Goal: Information Seeking & Learning: Learn about a topic

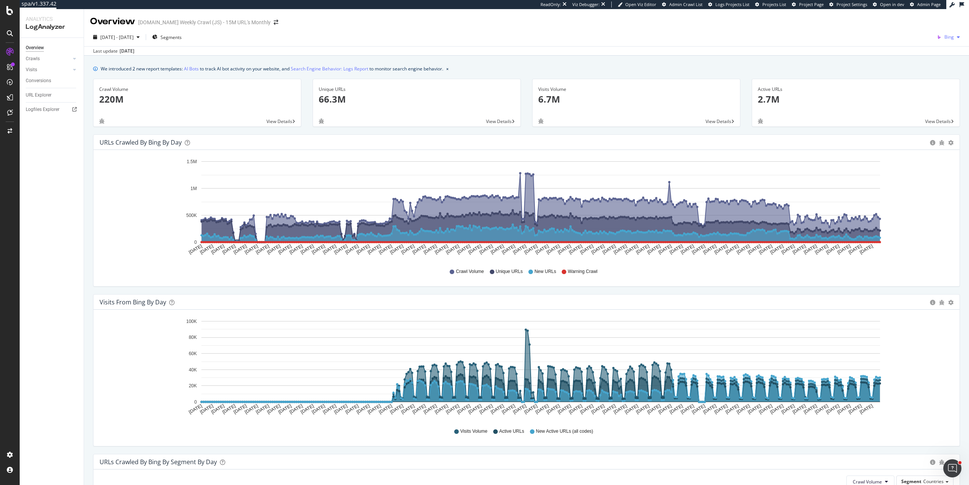
click at [939, 31] on div "Bing" at bounding box center [947, 36] width 29 height 11
click at [912, 15] on span "Google" at bounding box center [908, 16] width 28 height 7
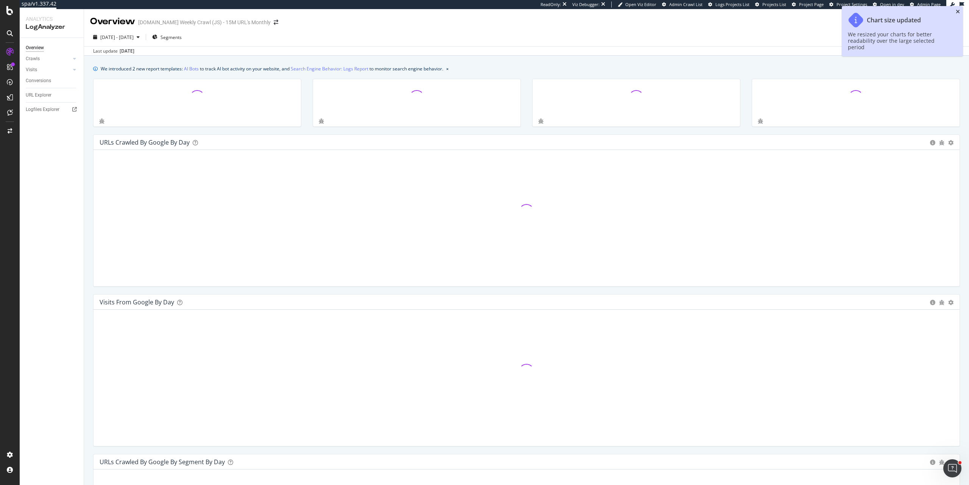
click at [955, 10] on icon "close toast" at bounding box center [957, 11] width 4 height 5
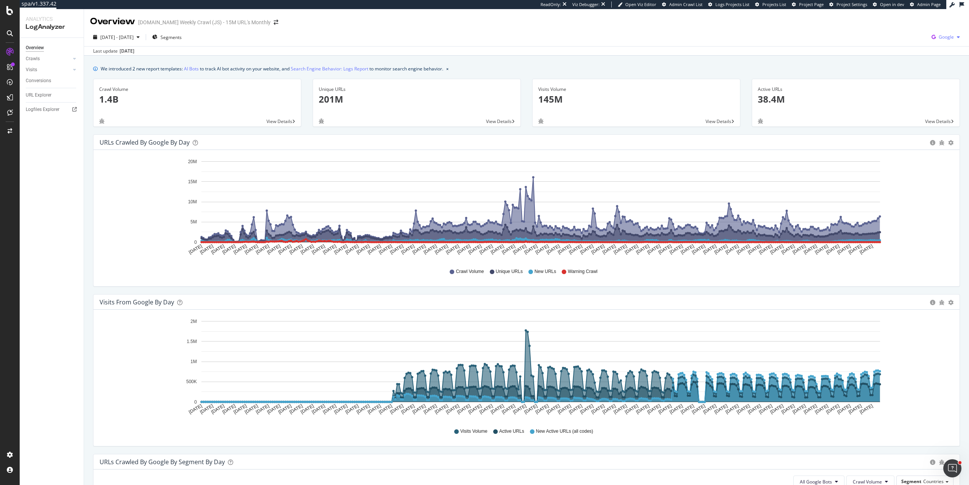
click at [938, 36] on span "Google" at bounding box center [945, 37] width 15 height 6
click at [899, 30] on span "Bing" at bounding box center [902, 30] width 28 height 7
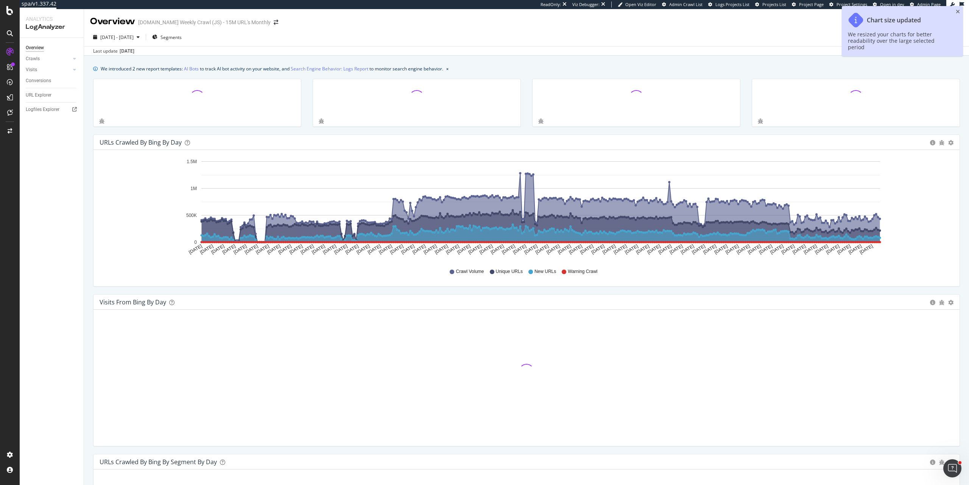
click at [959, 9] on icon "close toast" at bounding box center [957, 11] width 4 height 5
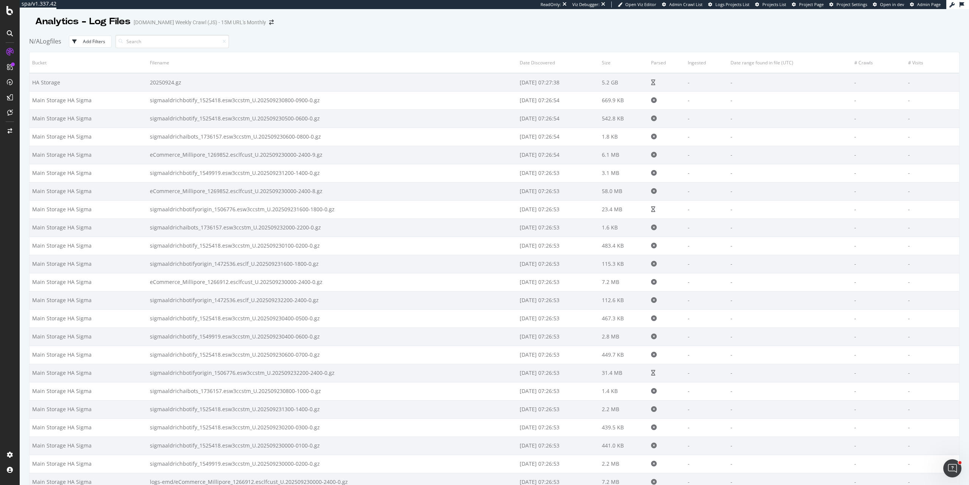
click at [104, 38] on div "Add Filters" at bounding box center [94, 41] width 22 height 6
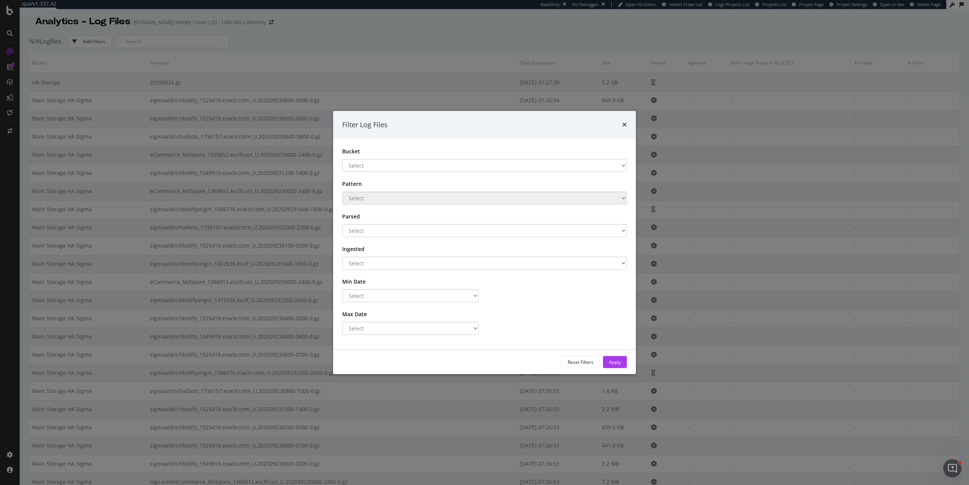
drag, startPoint x: 362, startPoint y: 160, endPoint x: 414, endPoint y: 154, distance: 52.2
click at [414, 153] on div "Bucket Select Main Storage HA Sigma HA Storage S3 backup" at bounding box center [484, 160] width 296 height 24
select select "true"
click at [342, 224] on select "Select Yes No" at bounding box center [484, 230] width 285 height 13
click at [611, 364] on div "Apply" at bounding box center [615, 362] width 12 height 6
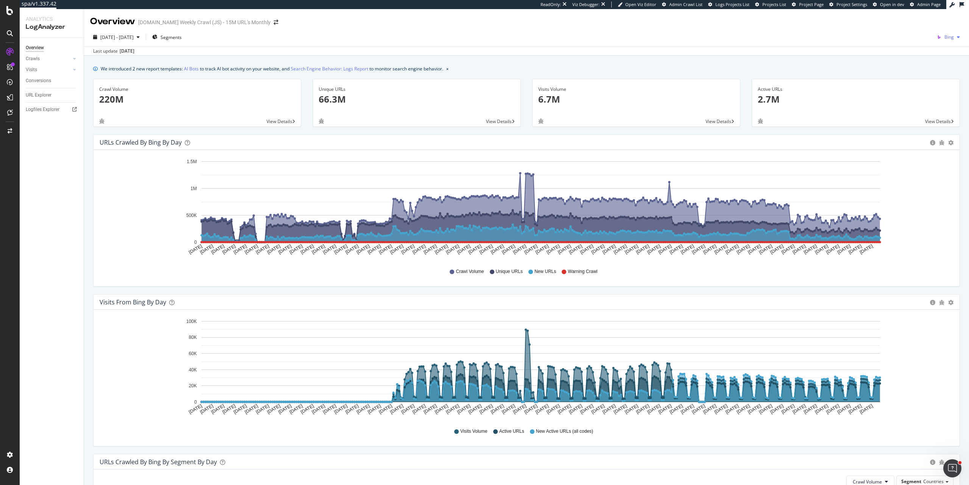
click at [941, 43] on div "Bing" at bounding box center [947, 36] width 29 height 11
click at [917, 20] on div "Google" at bounding box center [902, 16] width 52 height 11
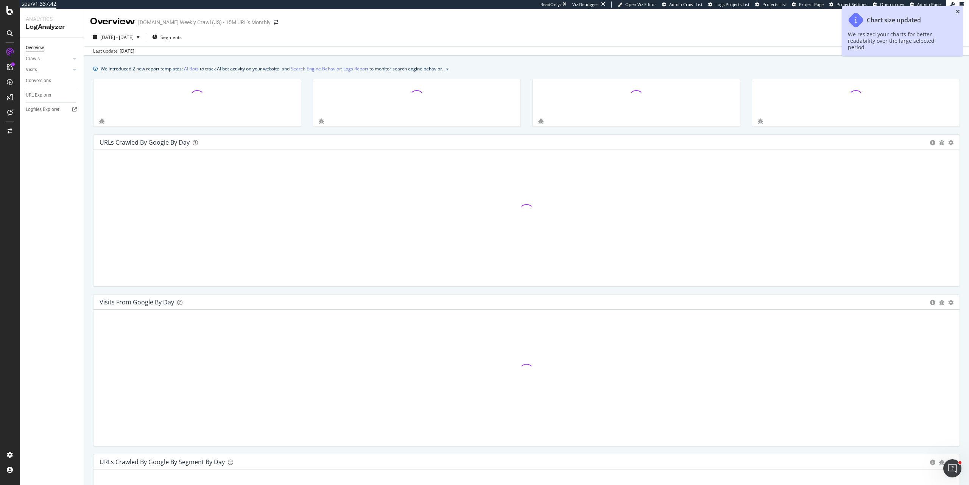
click at [956, 11] on icon "close toast" at bounding box center [957, 11] width 4 height 5
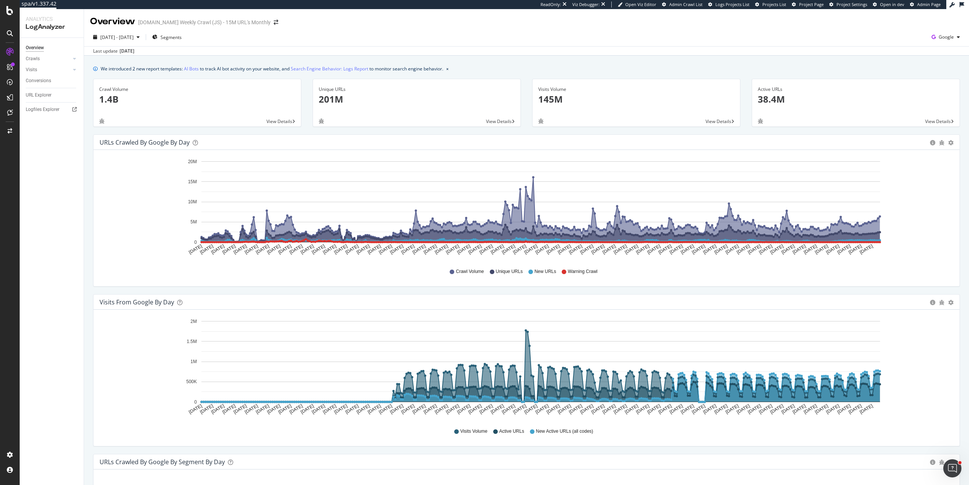
click at [129, 35] on span "2024 Sep. 19th - 2025 Sep. 18th" at bounding box center [116, 37] width 33 height 6
click at [123, 118] on input "2024/09/19" at bounding box center [116, 121] width 30 height 11
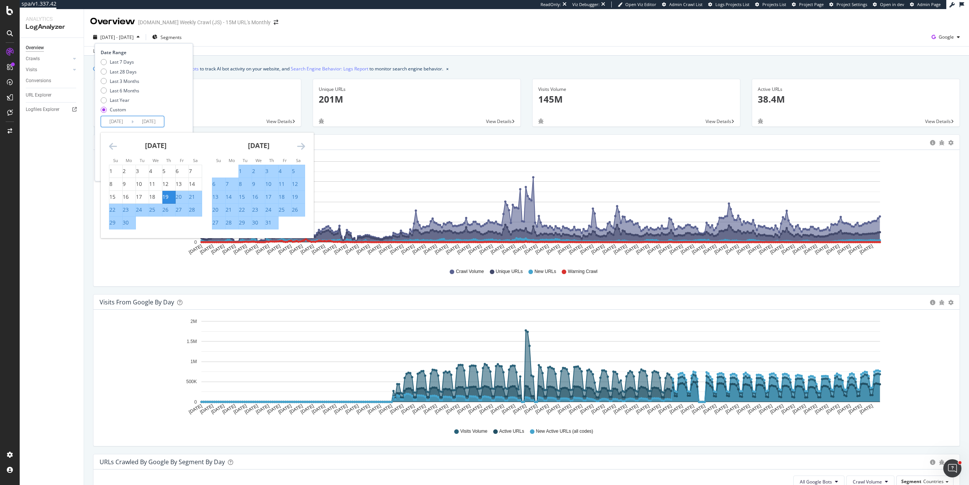
click at [113, 148] on icon "Move backward to switch to the previous month." at bounding box center [113, 146] width 8 height 9
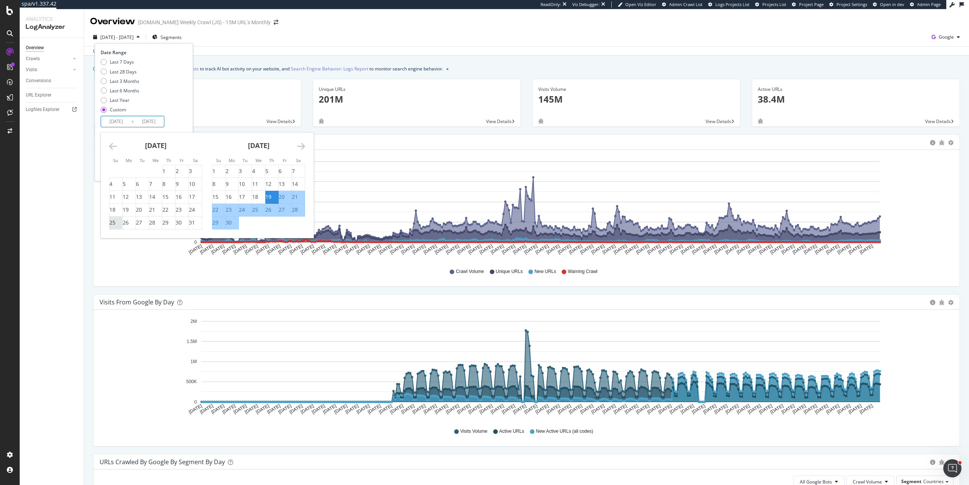
click at [115, 224] on div "25" at bounding box center [112, 223] width 6 height 8
type input "2024/08/25"
click at [295, 169] on div "7" at bounding box center [293, 171] width 3 height 8
type input "2024/09/07"
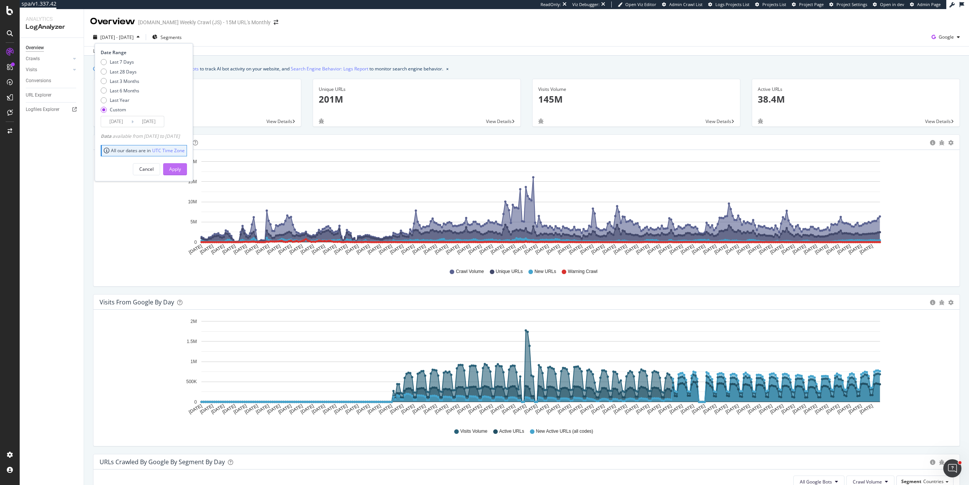
click at [179, 170] on button "Apply" at bounding box center [175, 169] width 24 height 12
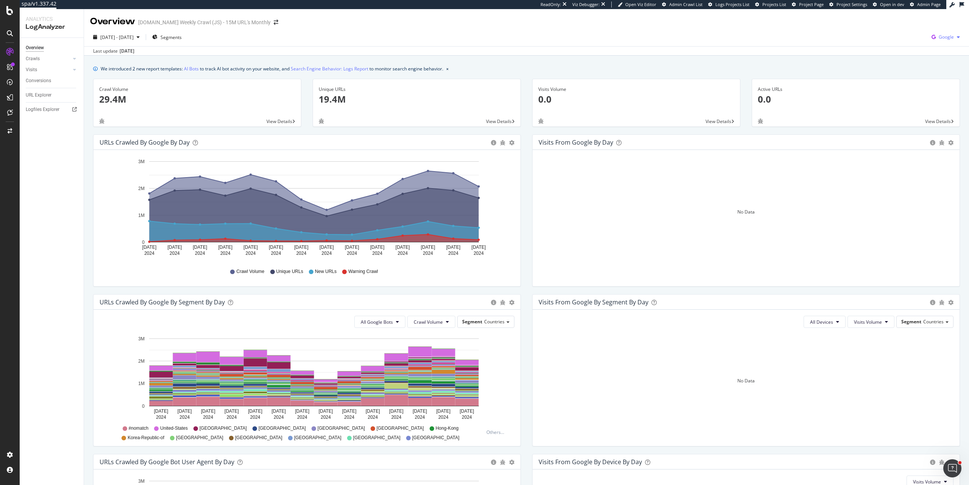
click at [939, 39] on span "Google" at bounding box center [945, 37] width 15 height 6
click at [908, 31] on span "Bing" at bounding box center [902, 30] width 28 height 7
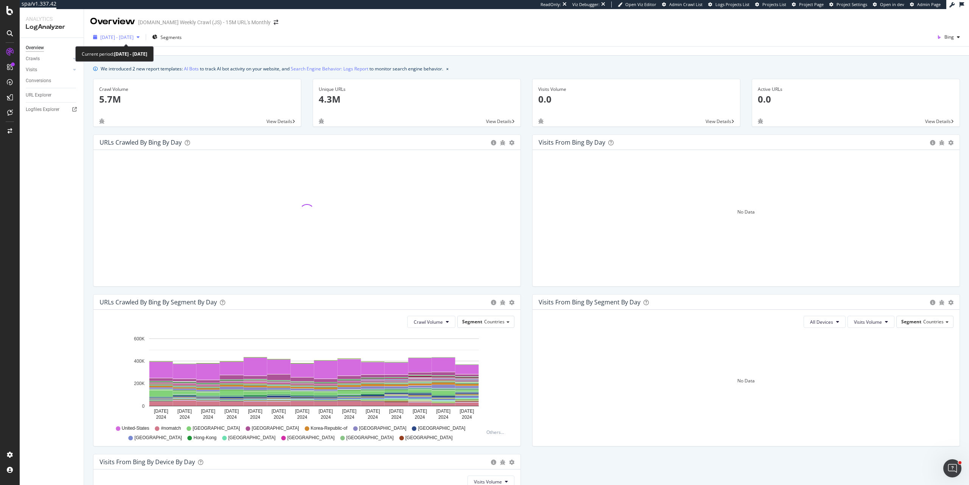
click at [126, 37] on span "2024 Aug. 25th - Sep. 7th" at bounding box center [116, 37] width 33 height 6
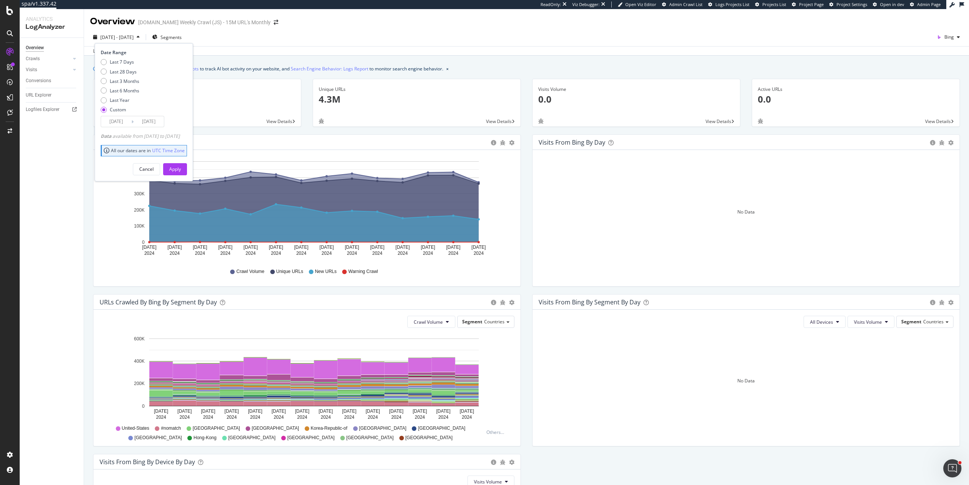
click at [431, 34] on div "2024 Aug. 25th - Sep. 7th Segments Date Range Last 7 Days Last 28 Days Last 3 M…" at bounding box center [526, 38] width 885 height 15
click at [954, 36] on div "button" at bounding box center [958, 37] width 9 height 5
click at [843, 39] on div "2024 Aug. 25th - Sep. 7th Segments Bing" at bounding box center [526, 38] width 885 height 15
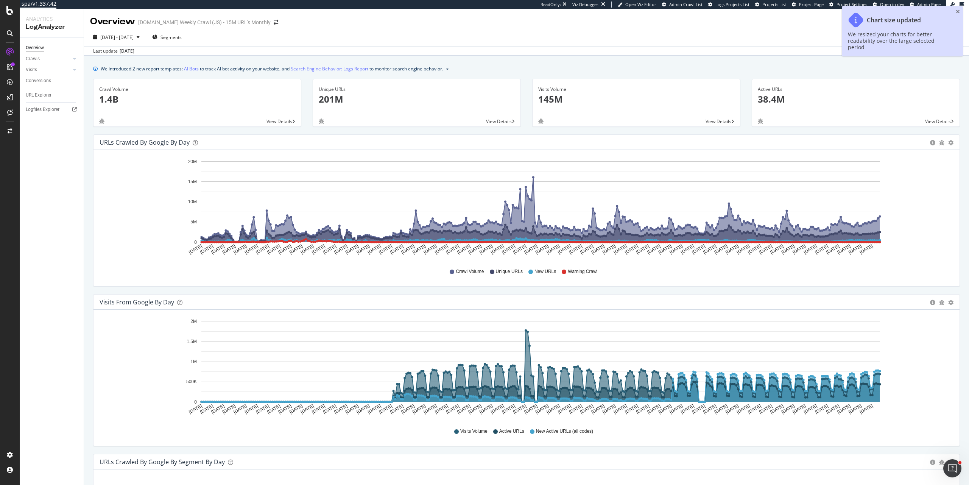
click at [956, 10] on icon "close toast" at bounding box center [957, 11] width 4 height 5
click at [956, 11] on div "Overview sigmaaldrich.com Weekly Crawl (JS) - 15M URL's Monthly" at bounding box center [526, 18] width 885 height 19
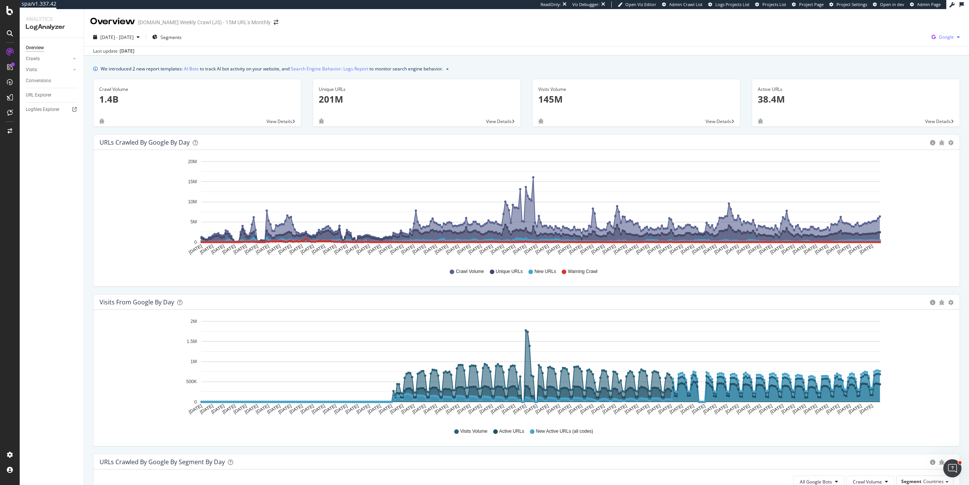
click at [951, 34] on div "Google" at bounding box center [945, 36] width 34 height 11
click at [912, 31] on span "Bing" at bounding box center [902, 30] width 28 height 7
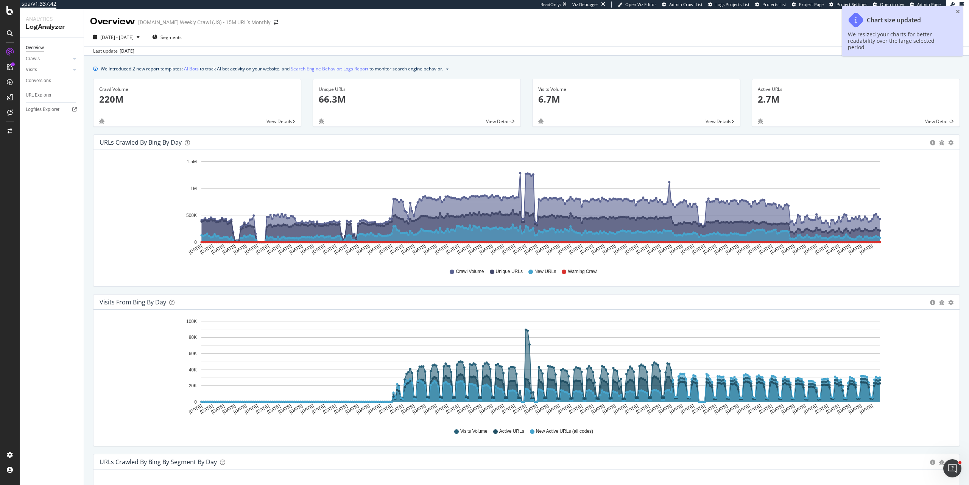
click at [958, 11] on icon "close toast" at bounding box center [957, 11] width 4 height 5
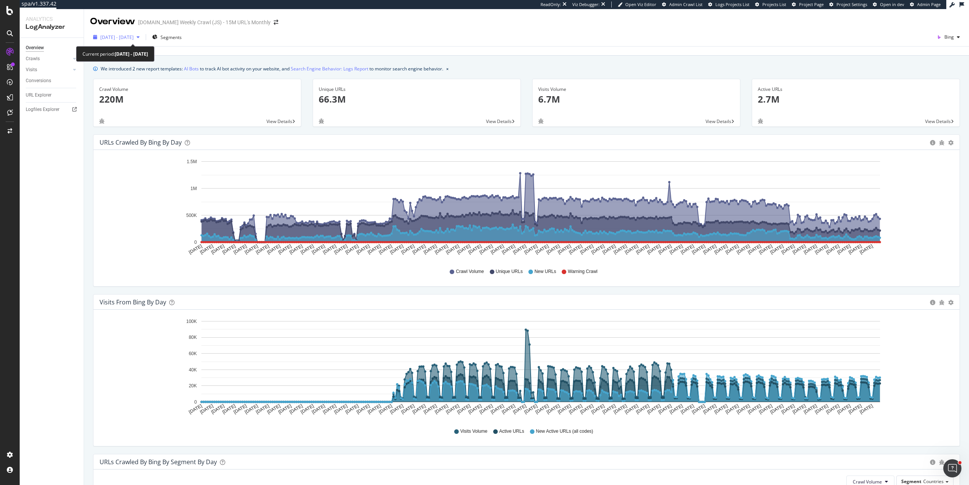
click at [134, 37] on span "2024 Sep. 19th - 2025 Sep. 18th" at bounding box center [116, 37] width 33 height 6
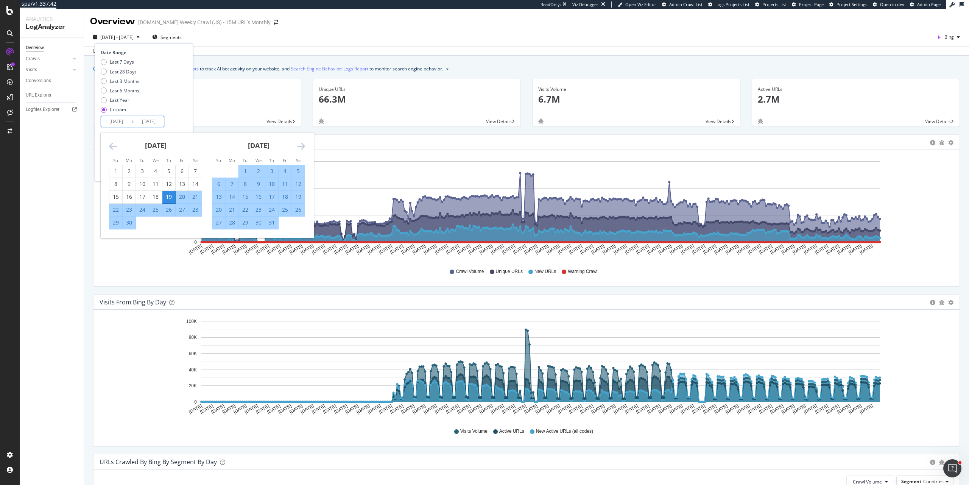
click at [118, 121] on input "2024/09/19" at bounding box center [116, 121] width 30 height 11
click at [114, 148] on icon "Move backward to switch to the previous month." at bounding box center [113, 146] width 8 height 9
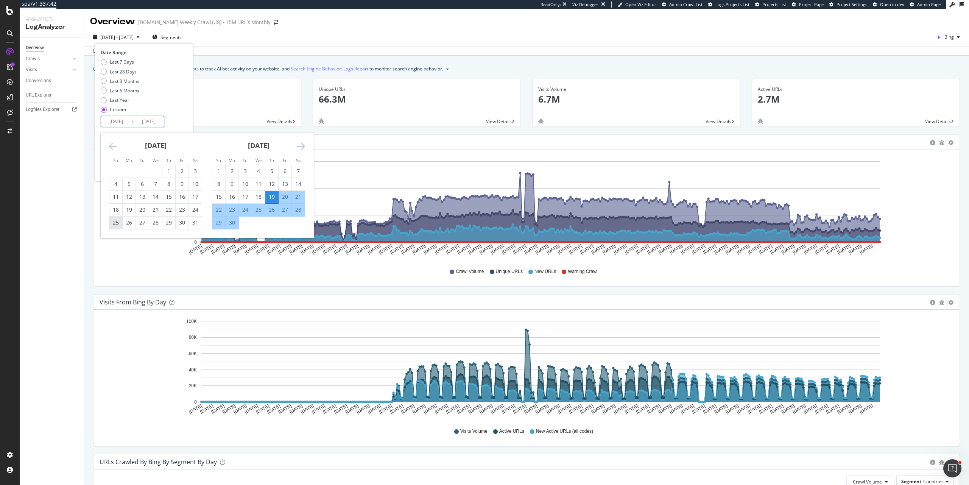
drag, startPoint x: 114, startPoint y: 222, endPoint x: 118, endPoint y: 221, distance: 4.7
click at [115, 222] on div "25" at bounding box center [115, 223] width 13 height 8
type input "2024/08/25"
click at [298, 170] on div "7" at bounding box center [298, 171] width 13 height 8
type input "2024/09/07"
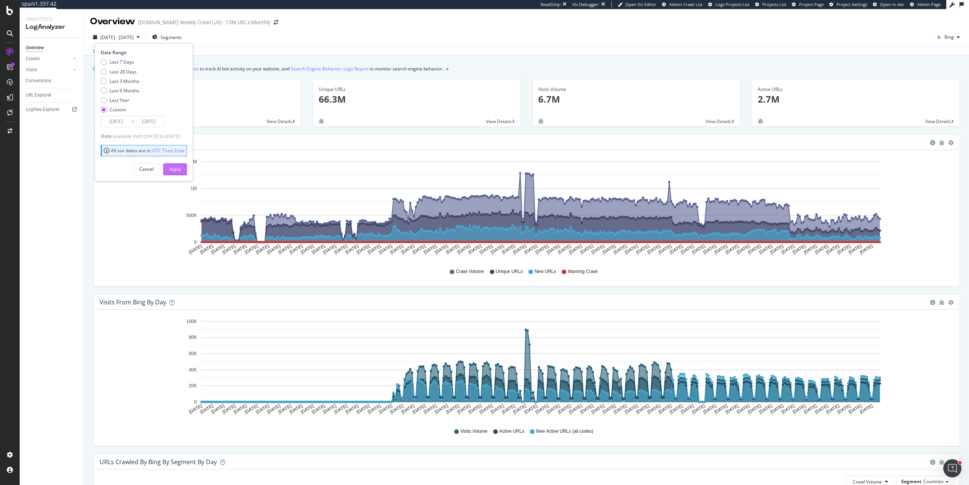
click at [187, 173] on button "Apply" at bounding box center [175, 169] width 24 height 12
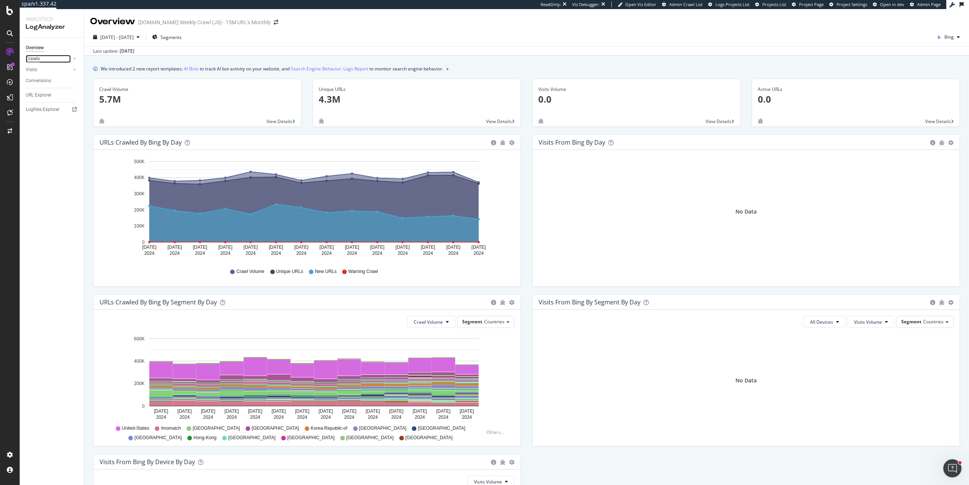
click at [34, 59] on div "Crawls" at bounding box center [33, 59] width 14 height 8
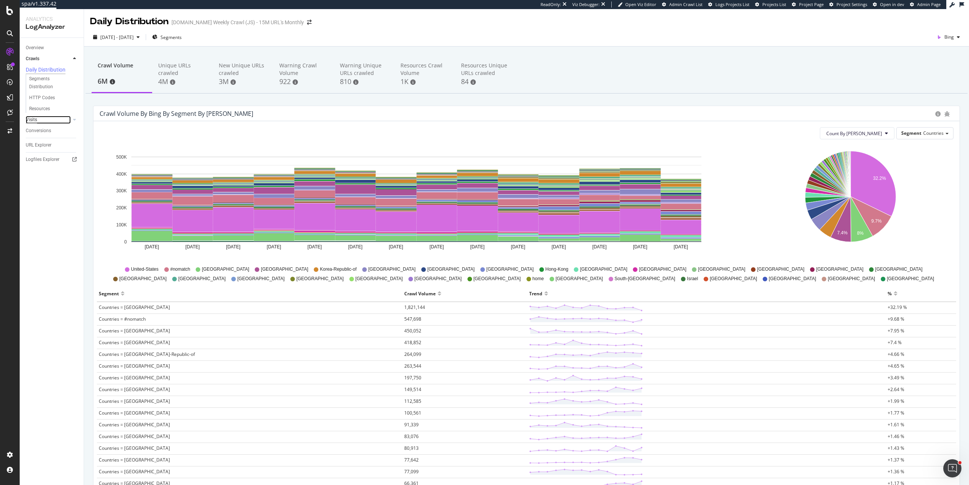
click at [36, 120] on div "Visits" at bounding box center [31, 120] width 11 height 8
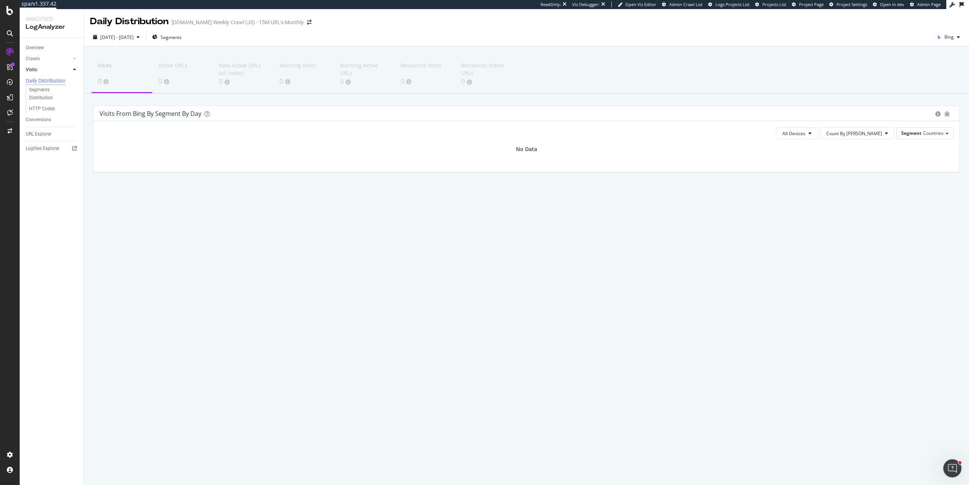
click at [131, 30] on div "2024 Aug. 25th - Sep. 7th Segments Bing" at bounding box center [526, 37] width 885 height 19
click at [131, 33] on div "2024 Aug. 25th - Sep. 7th" at bounding box center [116, 36] width 53 height 11
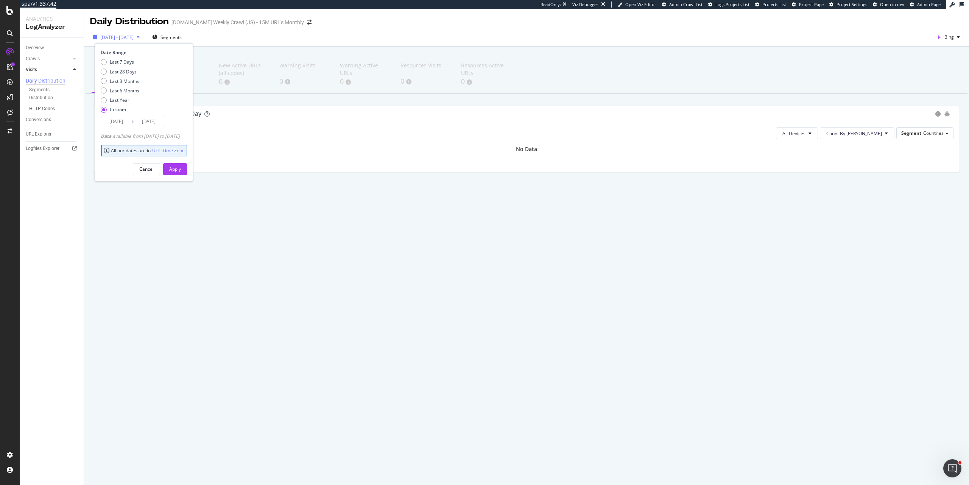
click at [118, 38] on span "2024 Aug. 25th - Sep. 7th" at bounding box center [116, 37] width 33 height 6
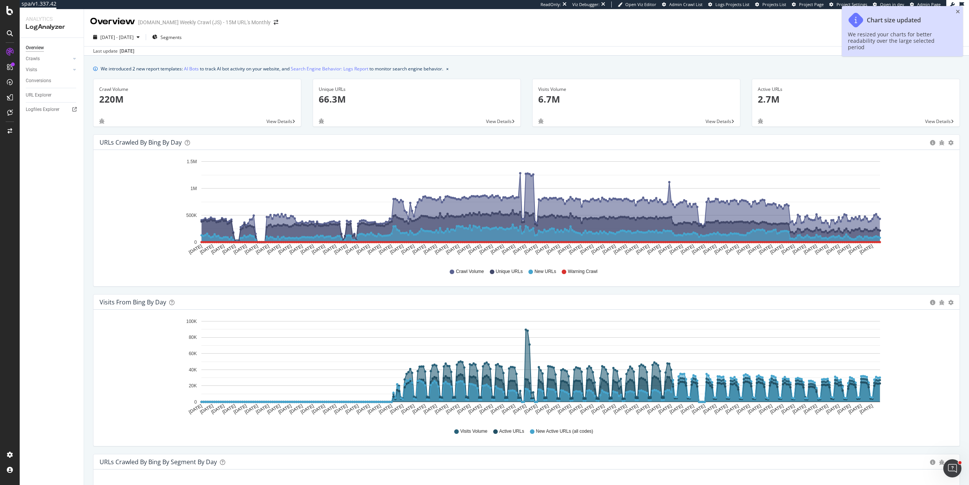
click at [143, 33] on div "2024 Sep. 19th - 2025 Sep. 18th" at bounding box center [116, 36] width 53 height 11
click at [956, 13] on icon "close toast" at bounding box center [957, 11] width 4 height 5
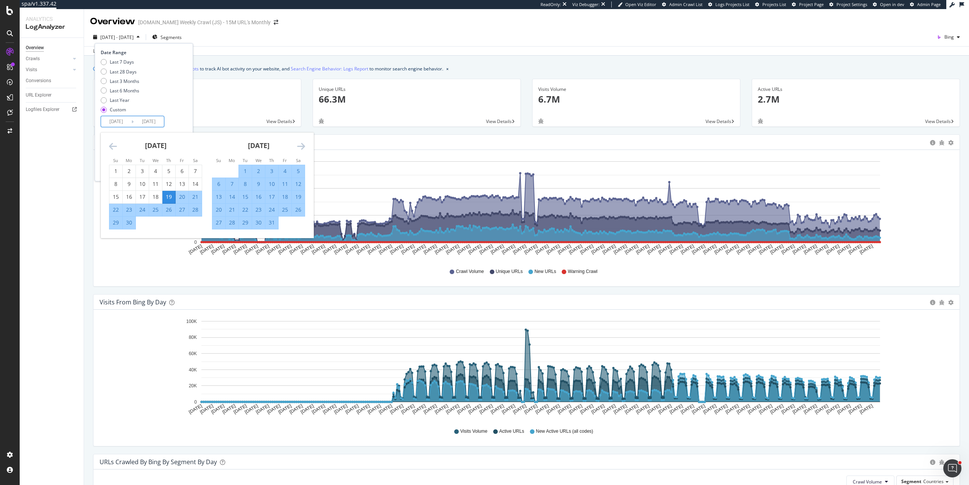
click at [115, 124] on input "2024/09/19" at bounding box center [116, 121] width 30 height 11
click at [303, 146] on icon "Move forward to switch to the next month." at bounding box center [301, 146] width 8 height 9
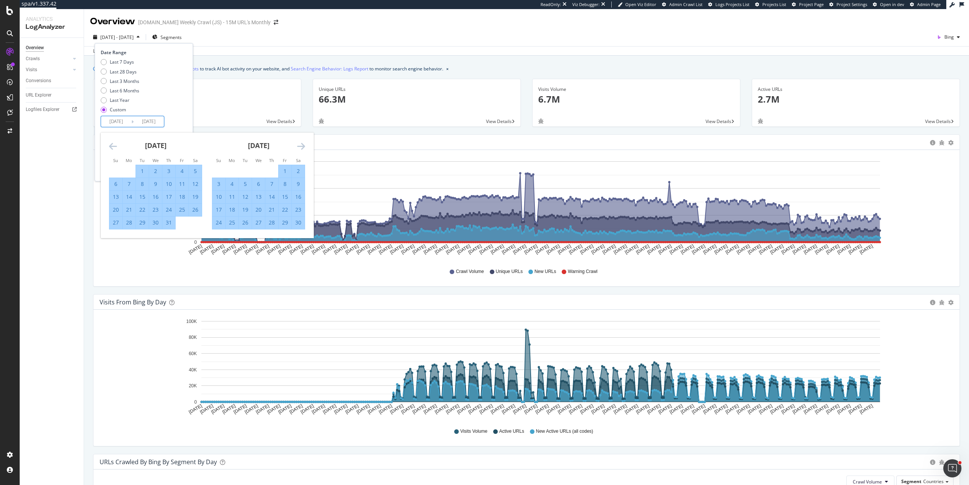
click at [303, 146] on icon "Move forward to switch to the next month." at bounding box center [301, 146] width 8 height 9
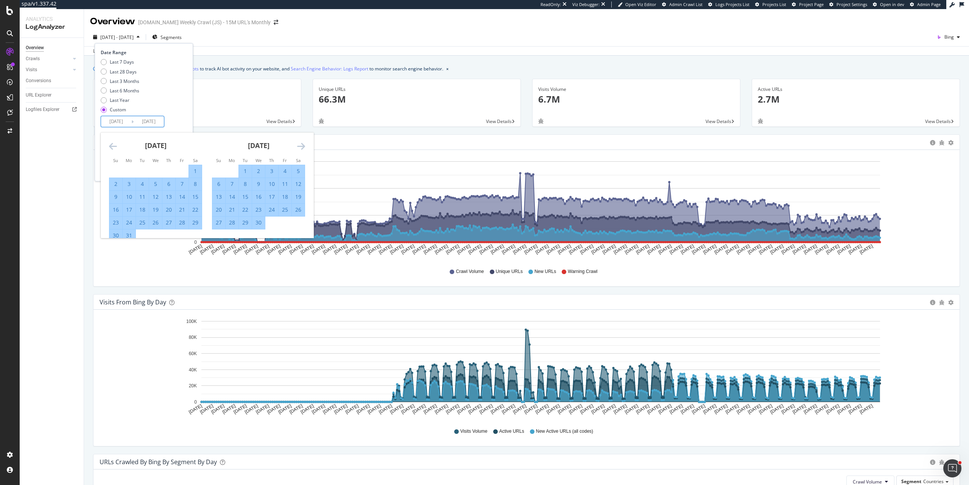
click at [303, 146] on icon "Move forward to switch to the next month." at bounding box center [301, 146] width 8 height 9
click at [302, 145] on icon "Move forward to switch to the next month." at bounding box center [301, 146] width 8 height 9
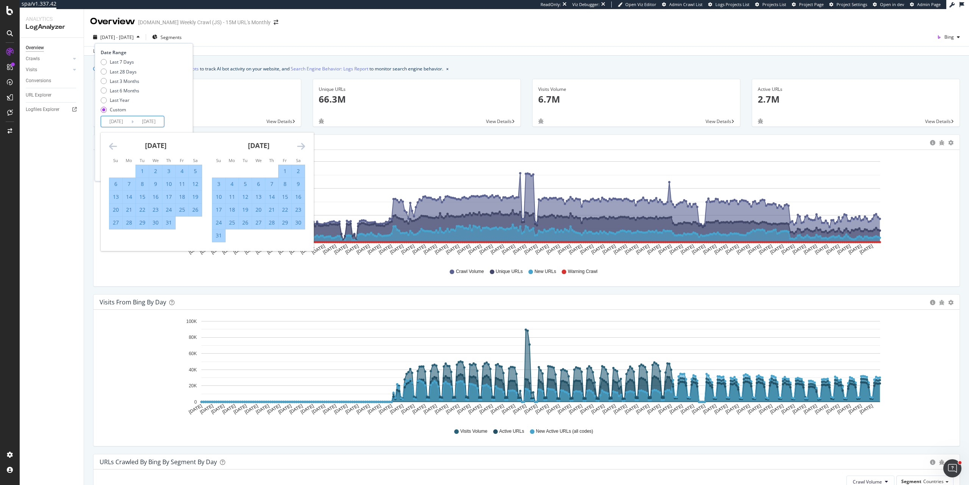
click at [114, 224] on div "27" at bounding box center [115, 223] width 13 height 8
type input "2025/07/27"
click at [295, 184] on div "9" at bounding box center [298, 184] width 13 height 8
type input "2025/08/09"
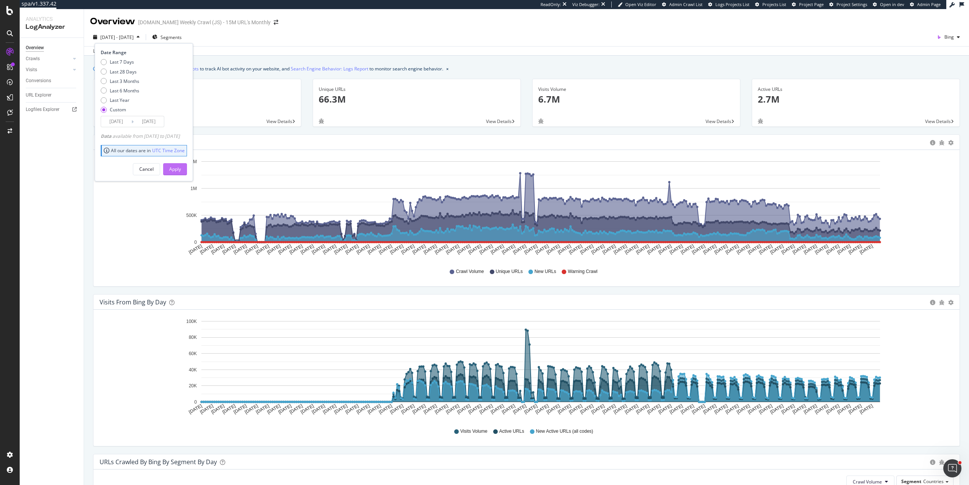
click at [187, 166] on button "Apply" at bounding box center [175, 169] width 24 height 12
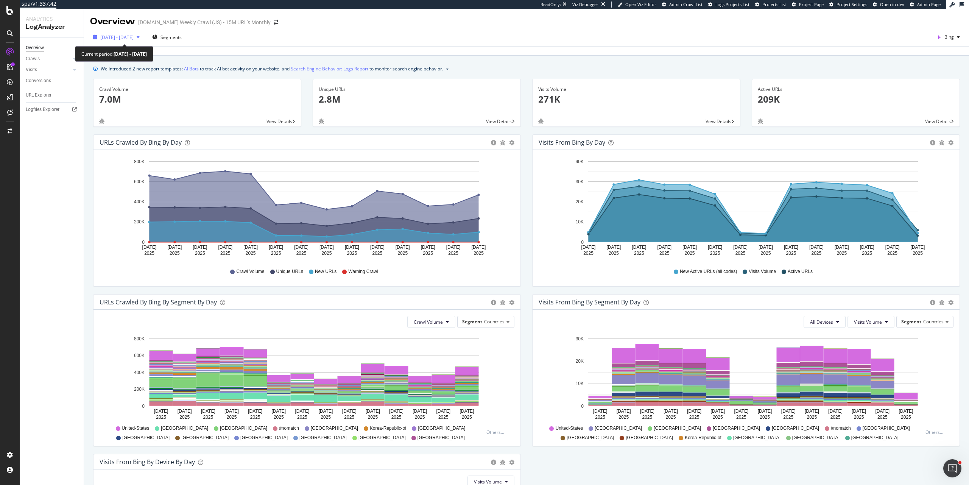
click at [125, 42] on div "2025 Jul. 27th - Aug. 9th" at bounding box center [116, 36] width 53 height 11
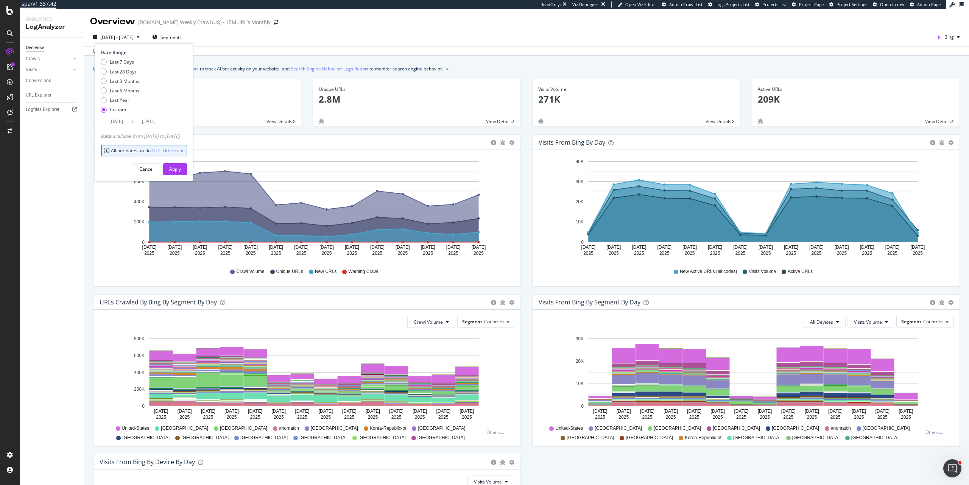
click at [122, 120] on input "2025/07/27" at bounding box center [116, 121] width 30 height 11
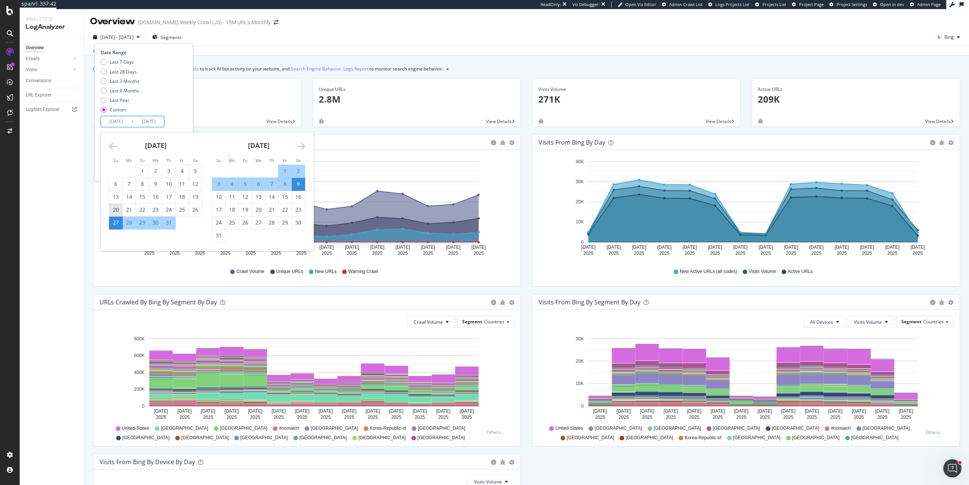
click at [110, 211] on div "20" at bounding box center [115, 210] width 13 height 8
type input "2025/07/20"
click at [300, 196] on div "16" at bounding box center [298, 197] width 13 height 8
type input "2025/08/16"
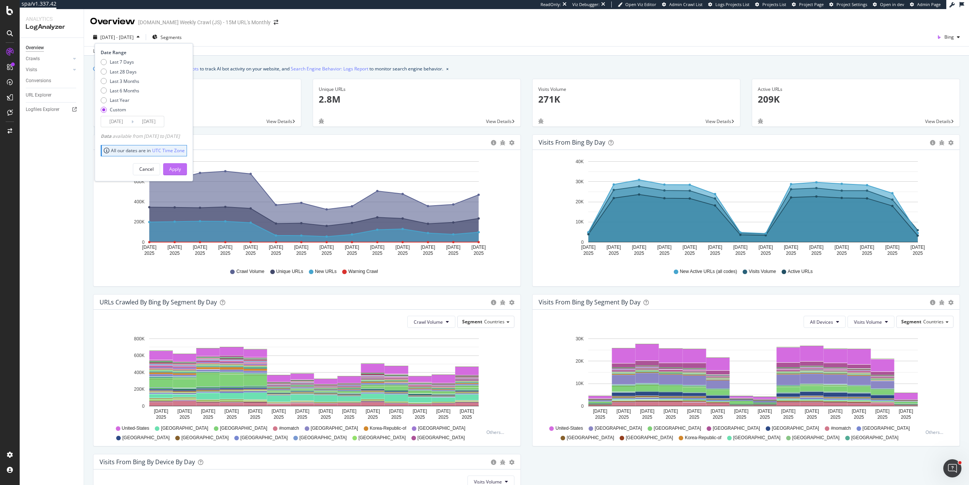
click at [187, 169] on button "Apply" at bounding box center [175, 169] width 24 height 12
